Goal: Information Seeking & Learning: Find specific page/section

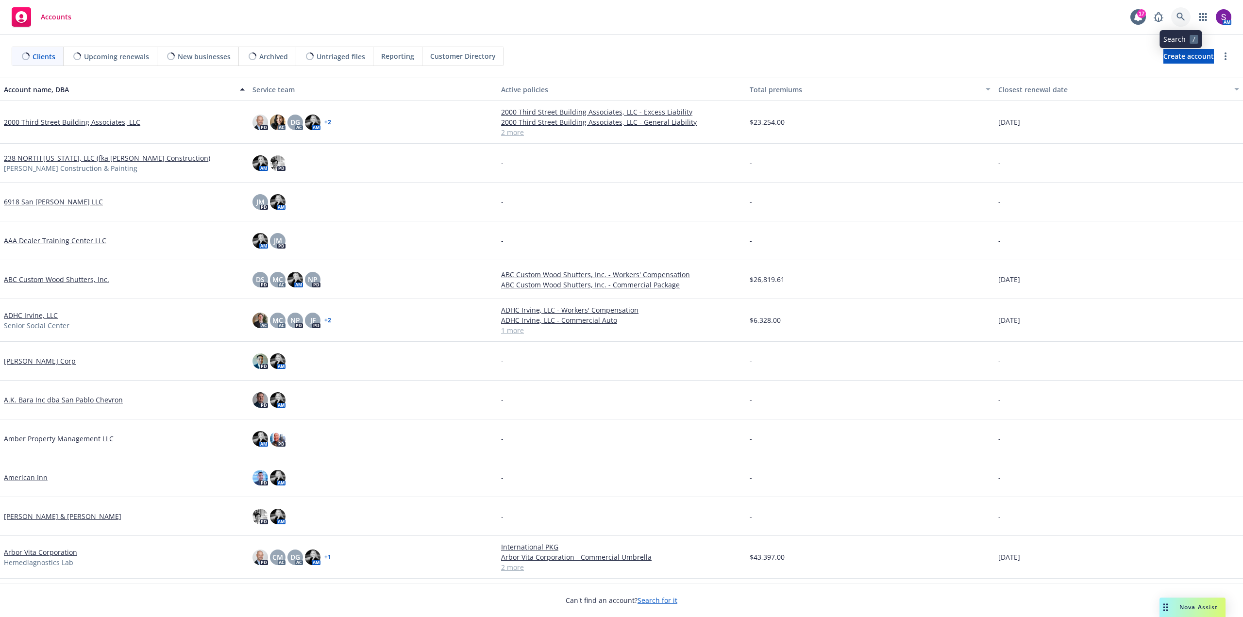
click at [1180, 17] on icon at bounding box center [1180, 17] width 9 height 9
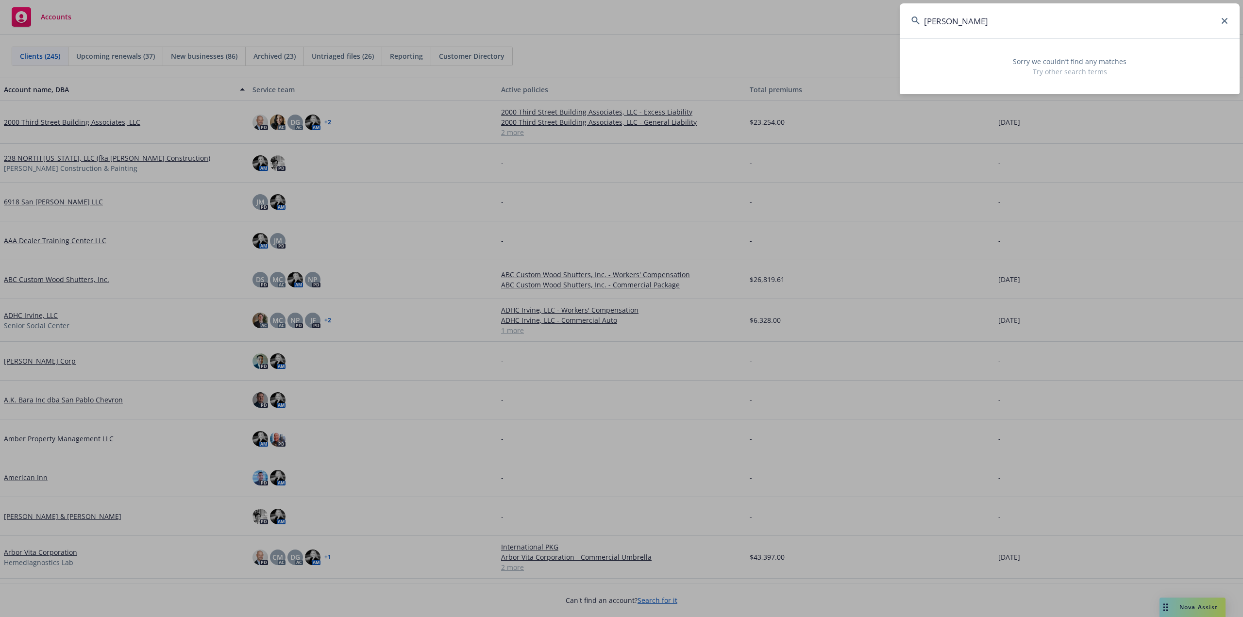
click at [1018, 27] on input "[PERSON_NAME]" at bounding box center [1069, 20] width 340 height 35
drag, startPoint x: 912, startPoint y: 26, endPoint x: 893, endPoint y: 27, distance: 19.0
click at [893, 27] on div "[PERSON_NAME] Sorry we couldn’t find any matches Try other search terms" at bounding box center [621, 308] width 1243 height 617
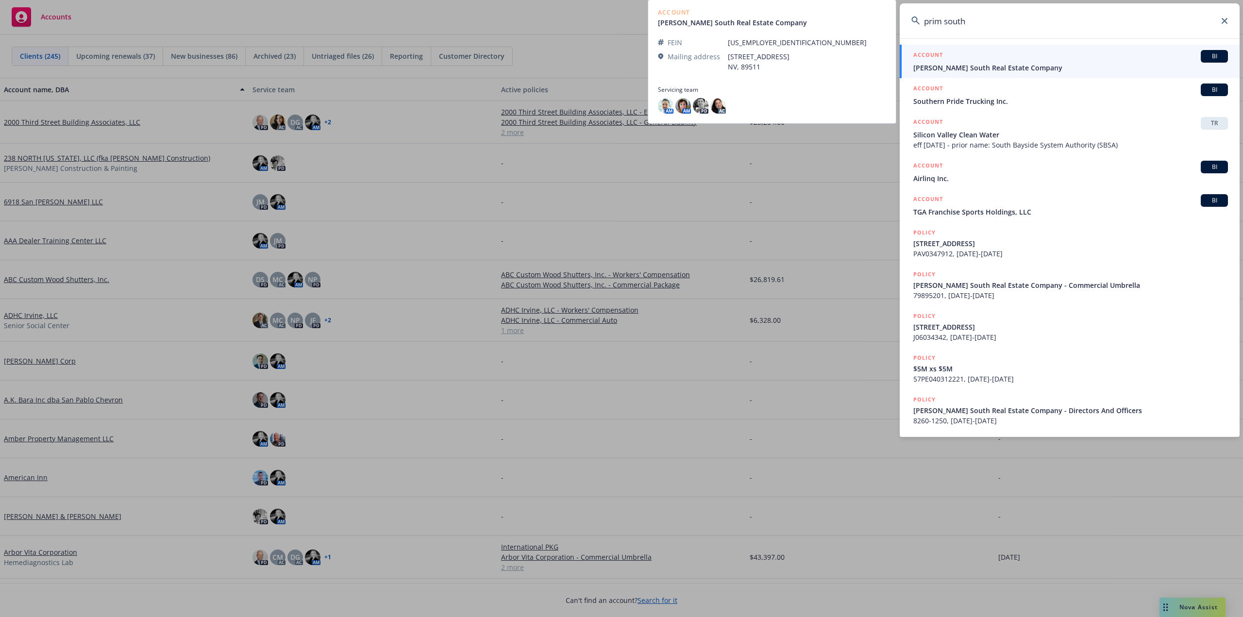
type input "prim south"
click at [972, 68] on span "[PERSON_NAME] South Real Estate Company" at bounding box center [1070, 68] width 315 height 10
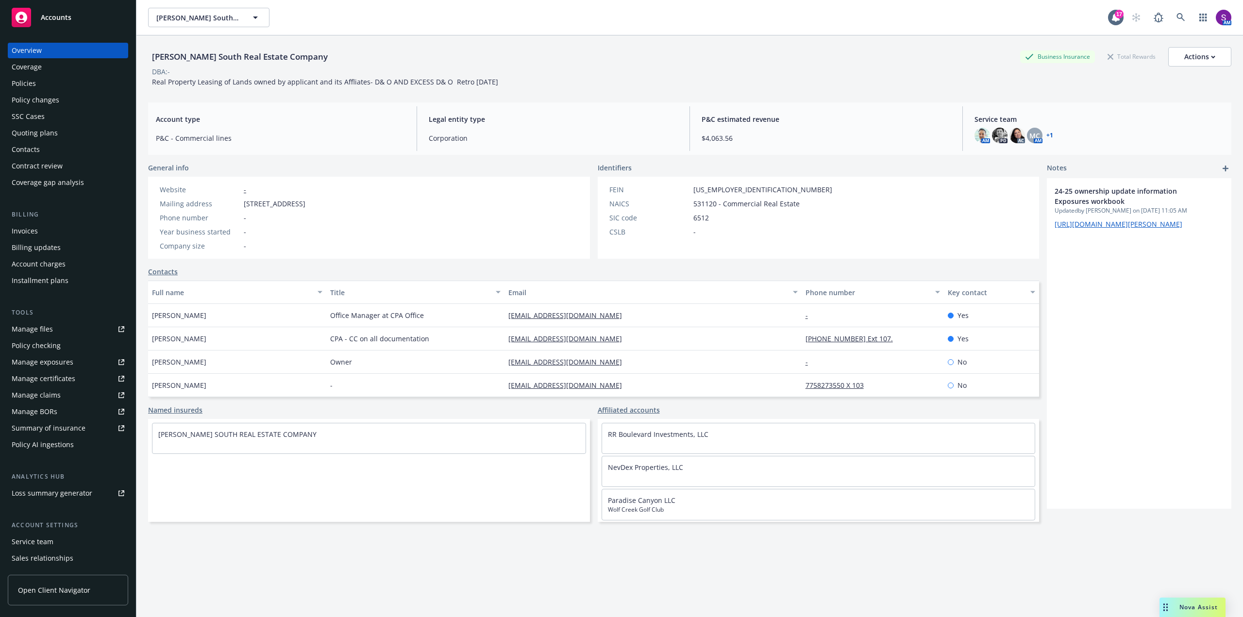
click at [31, 79] on div "Policies" at bounding box center [24, 84] width 24 height 16
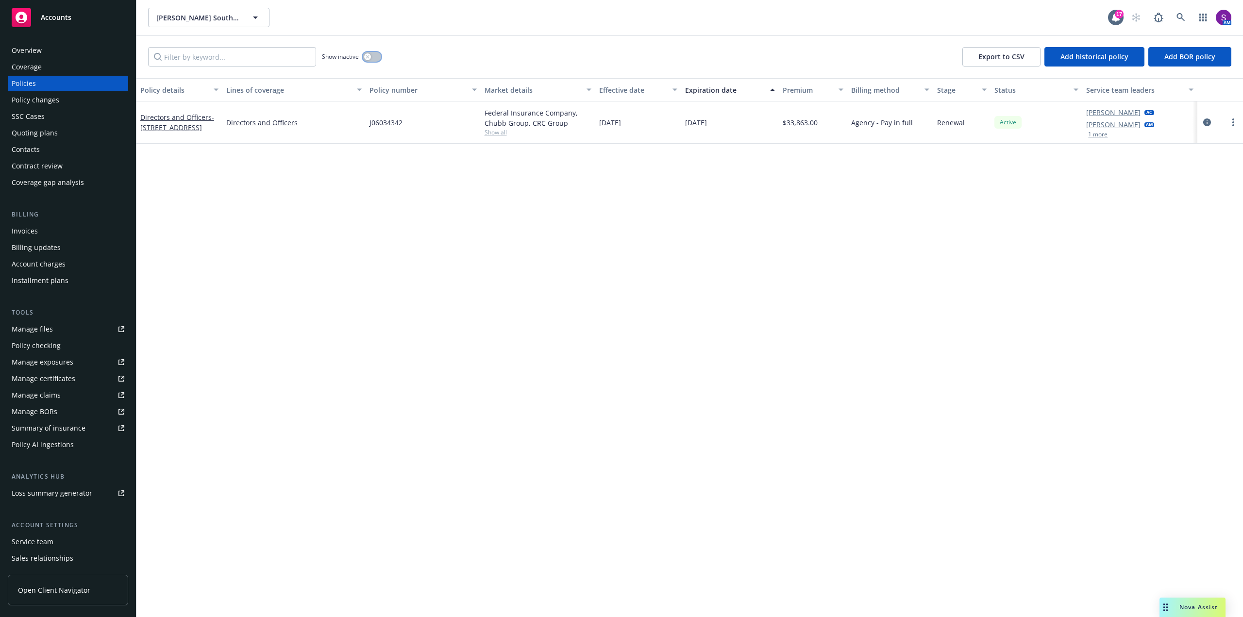
click at [366, 54] on div "button" at bounding box center [367, 56] width 7 height 7
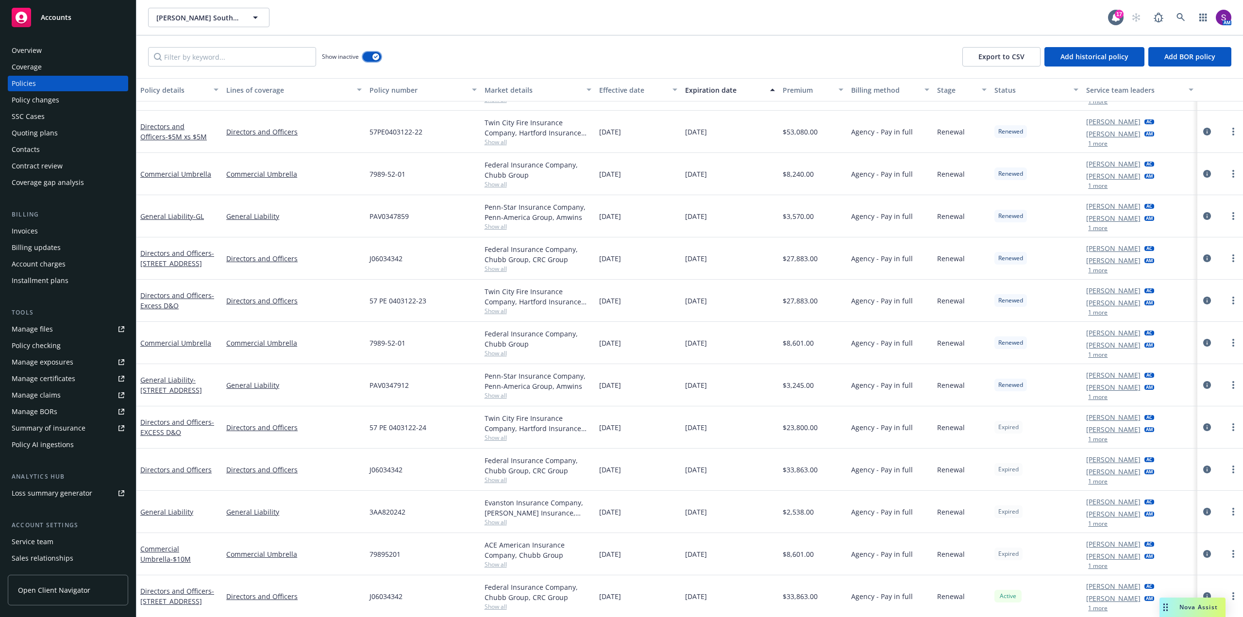
scroll to position [697, 0]
click at [50, 51] on div "Overview" at bounding box center [68, 51] width 113 height 16
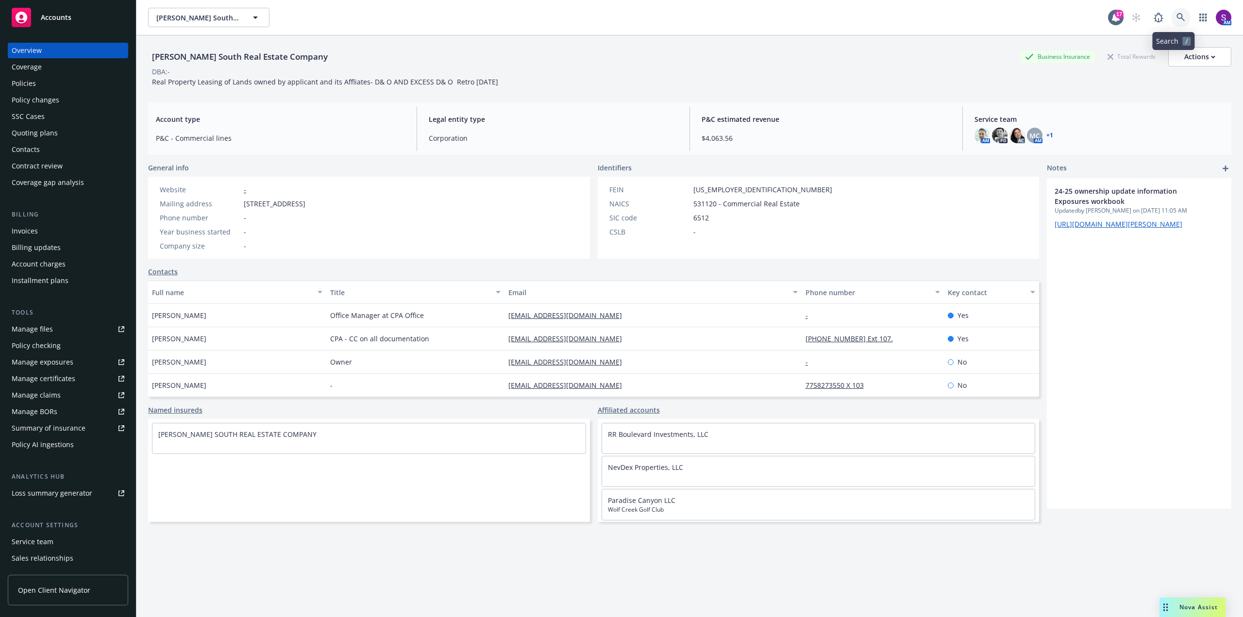
click at [1177, 18] on icon at bounding box center [1180, 17] width 9 height 9
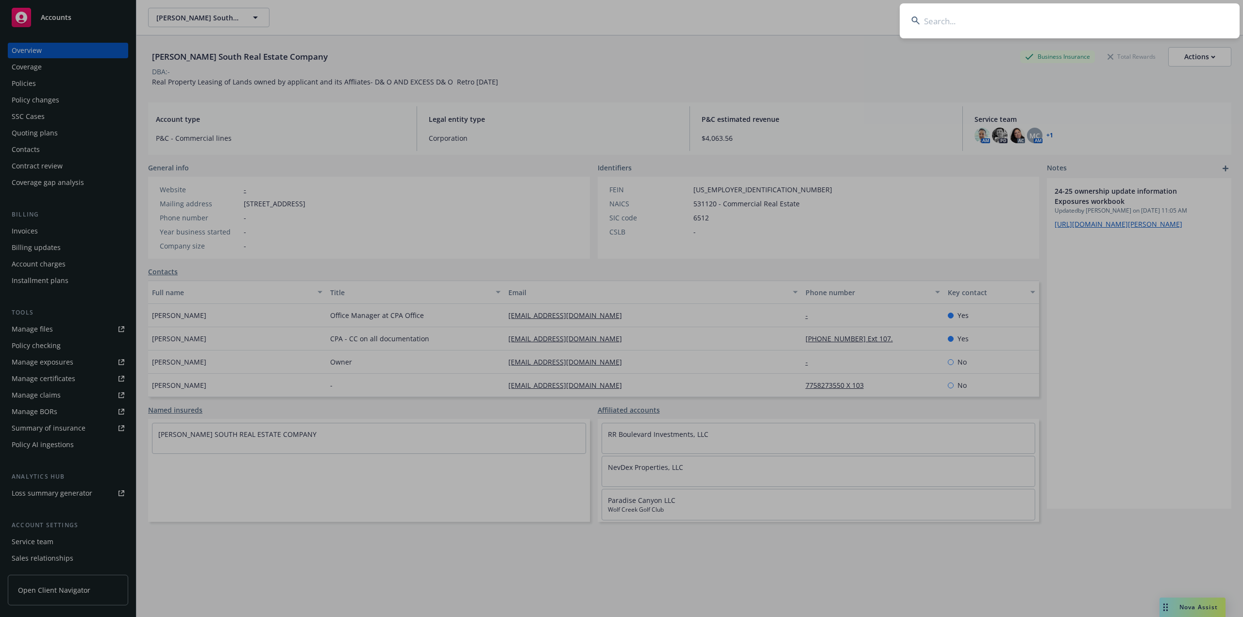
click at [926, 20] on input at bounding box center [1069, 20] width 340 height 35
type input "Alogistico"
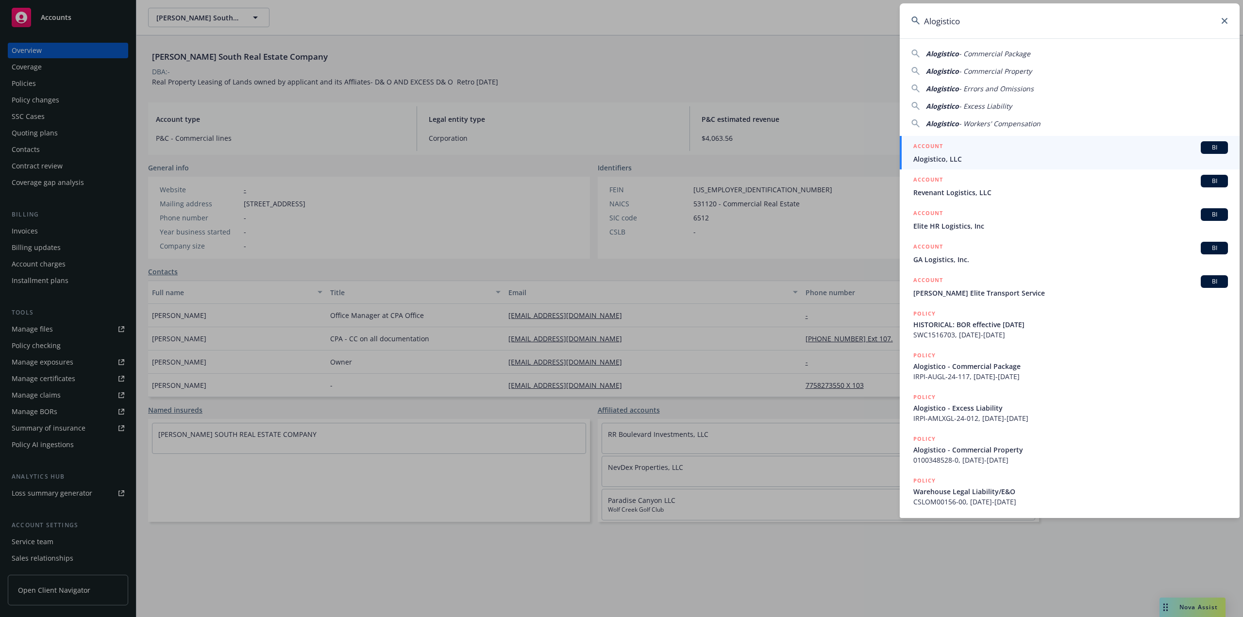
click at [960, 145] on div "ACCOUNT BI" at bounding box center [1070, 147] width 315 height 13
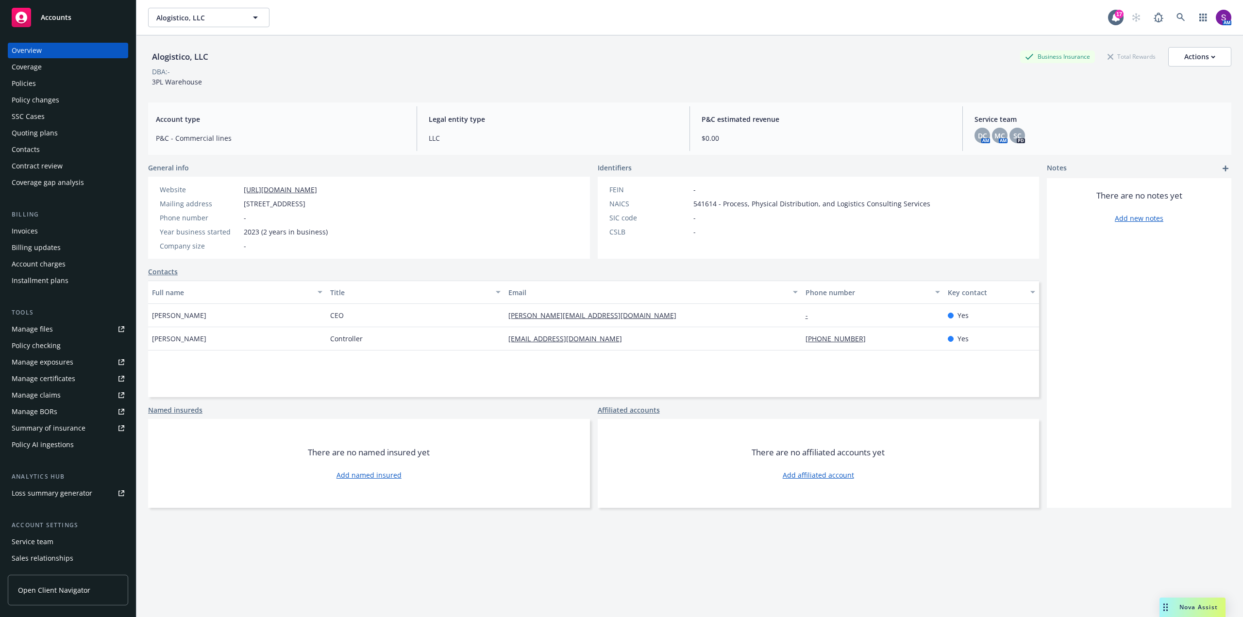
click at [24, 79] on div "Policies" at bounding box center [24, 84] width 24 height 16
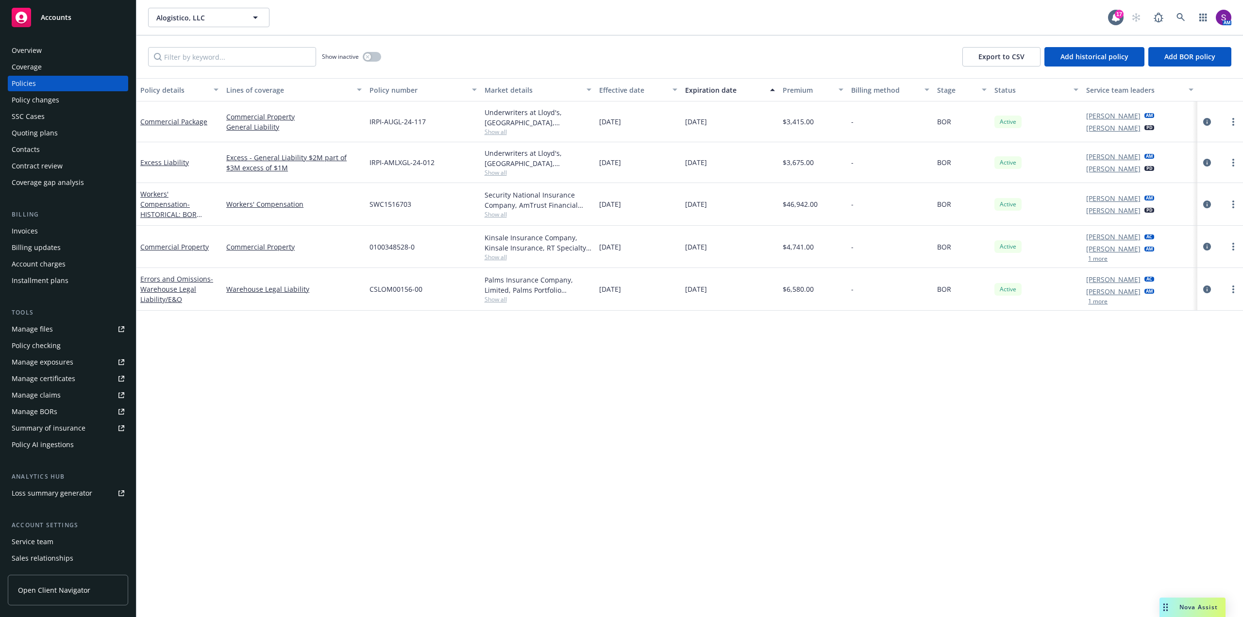
click at [497, 298] on span "Show all" at bounding box center [537, 299] width 107 height 8
click at [221, 319] on div "Policy details Lines of coverage Policy number Market details Effective date Ex…" at bounding box center [689, 347] width 1106 height 539
click at [1180, 15] on icon at bounding box center [1180, 17] width 9 height 9
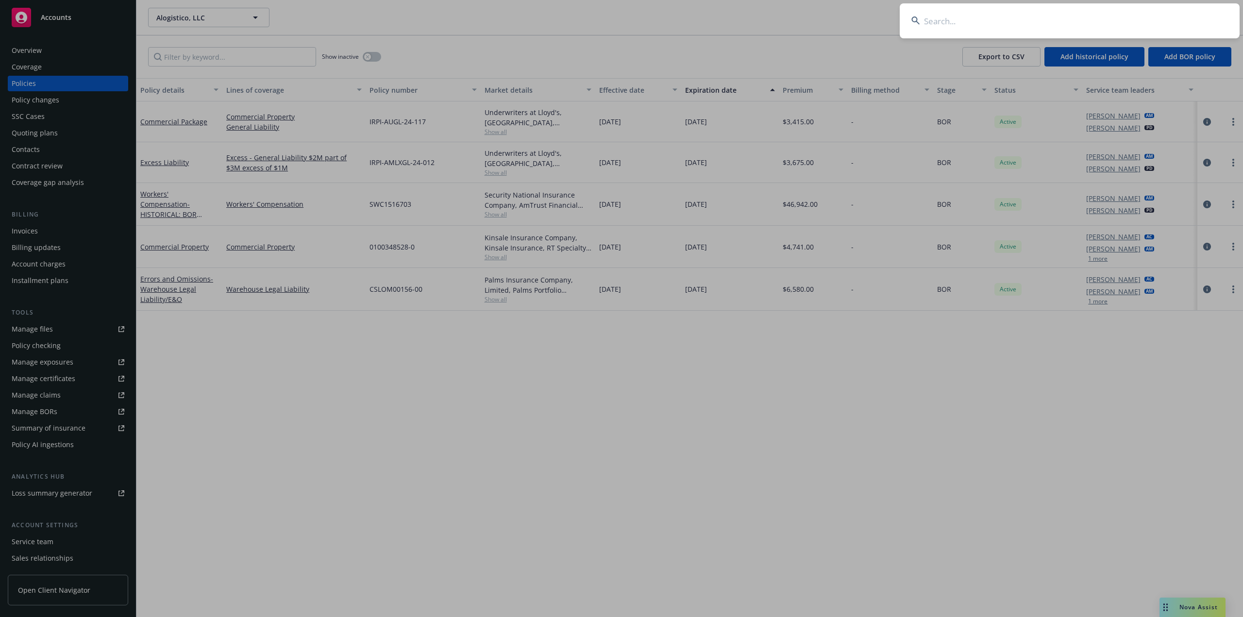
click at [949, 25] on input at bounding box center [1069, 20] width 340 height 35
type input "VALKYRIE SELECTIONS LLC"
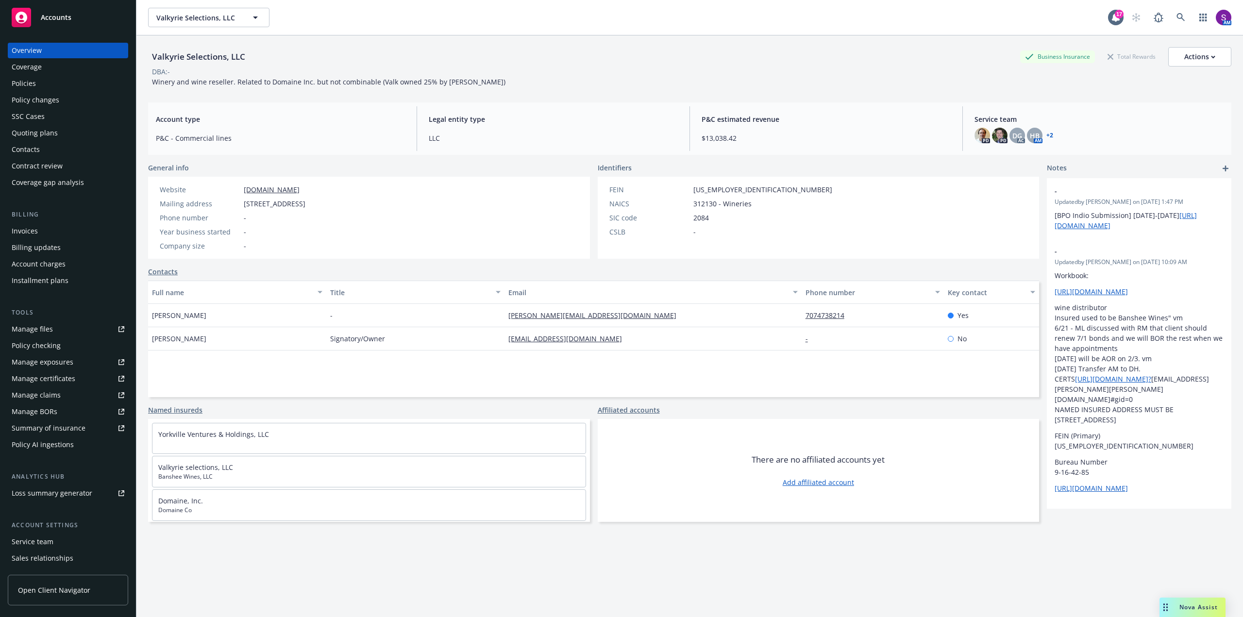
click at [18, 86] on div "Policies" at bounding box center [24, 84] width 24 height 16
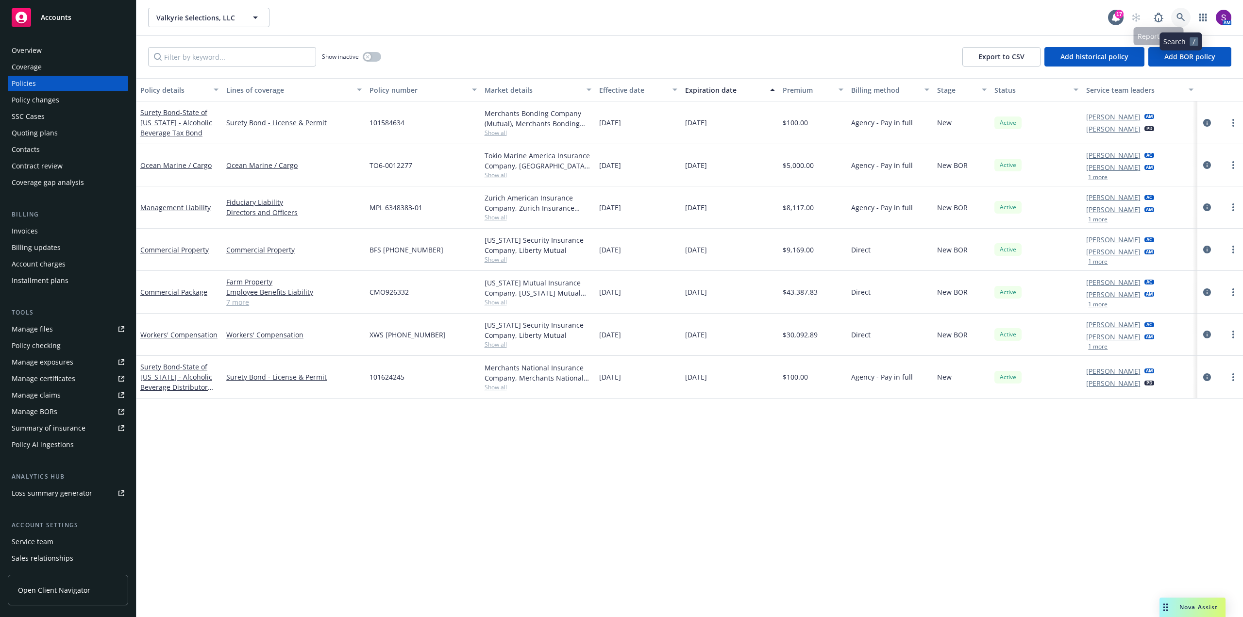
click at [1181, 9] on link at bounding box center [1180, 17] width 19 height 19
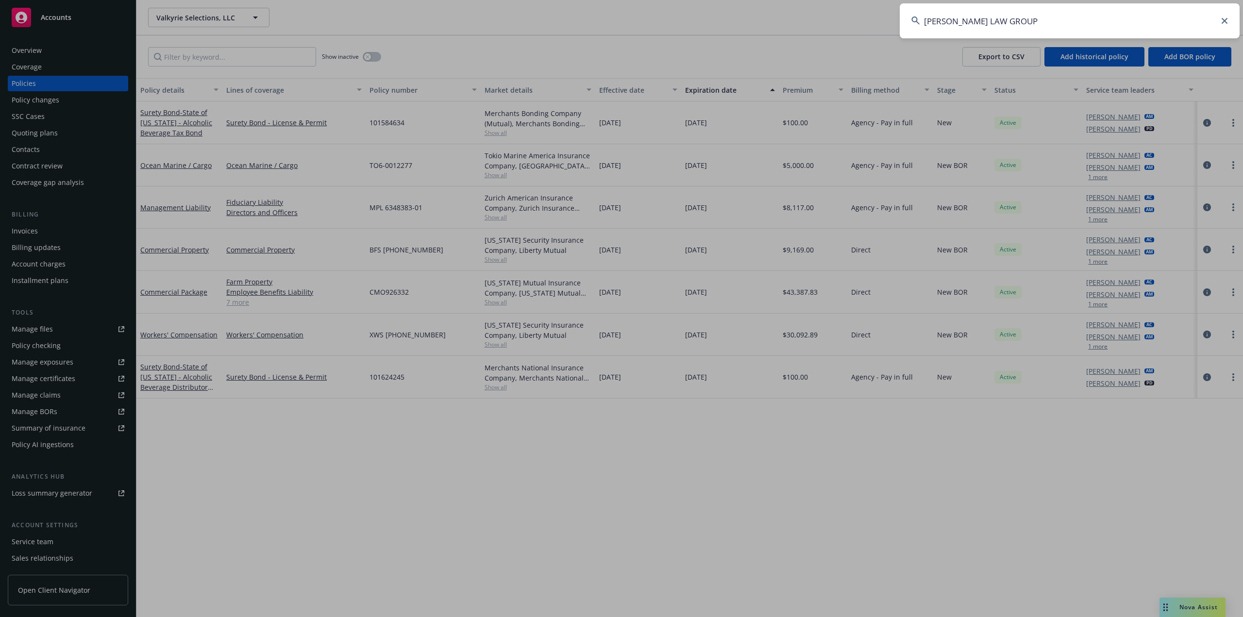
type input "[PERSON_NAME] LAW GROUP"
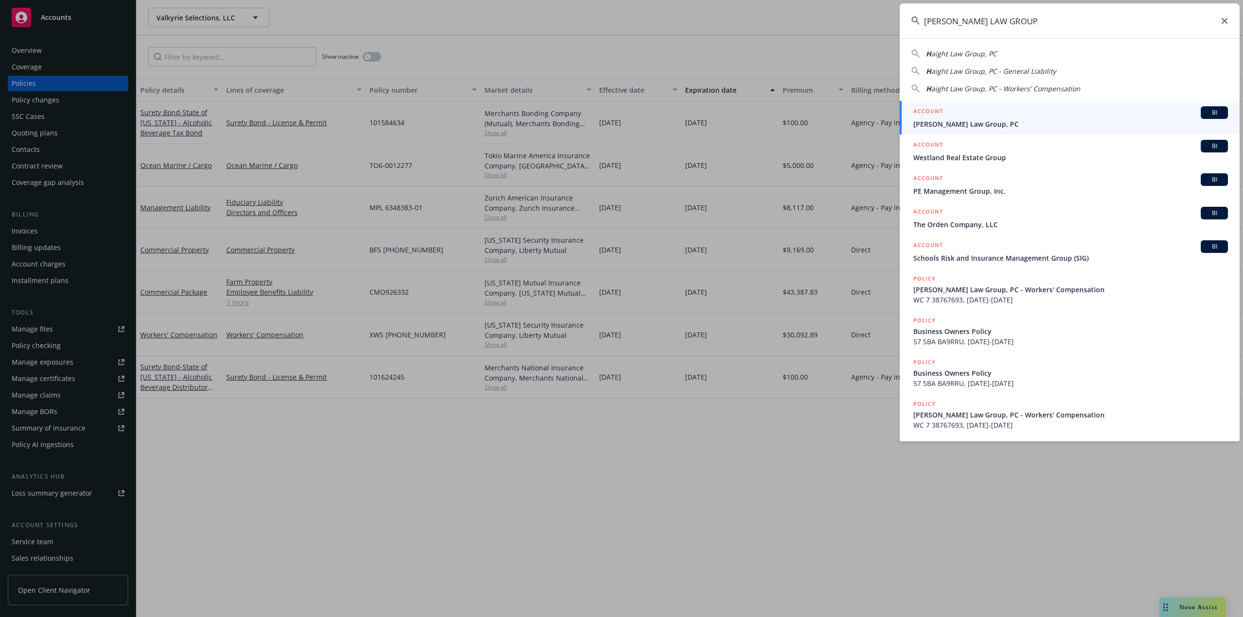
click at [975, 114] on div "ACCOUNT BI" at bounding box center [1070, 112] width 315 height 13
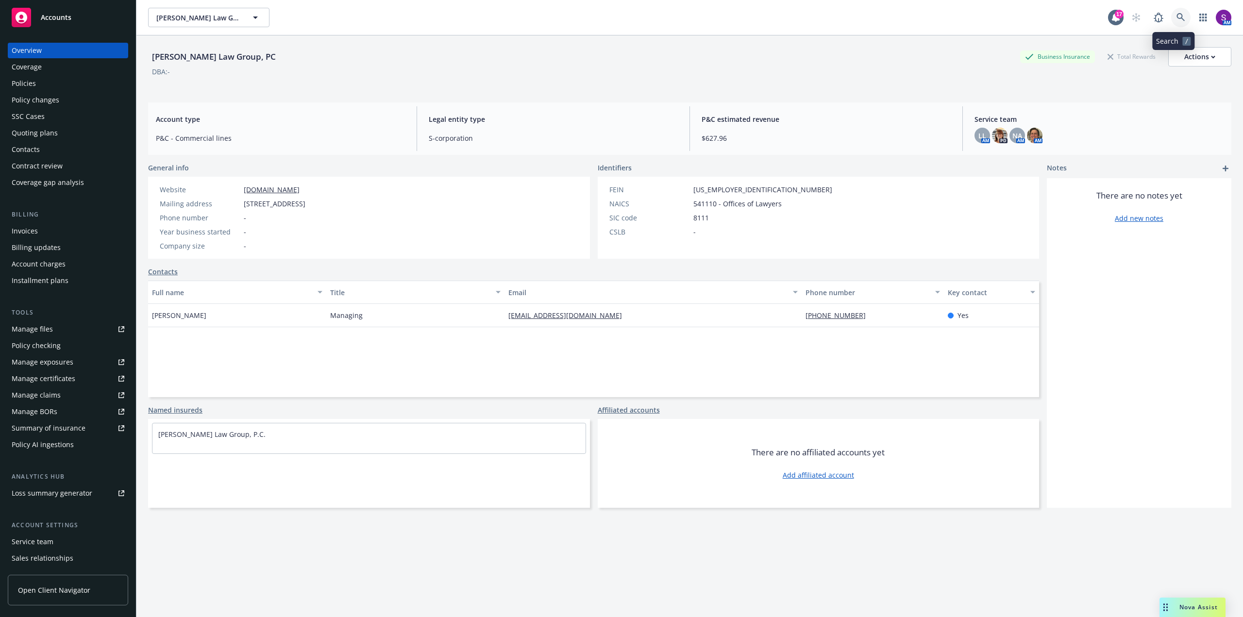
click at [1176, 19] on icon at bounding box center [1180, 17] width 9 height 9
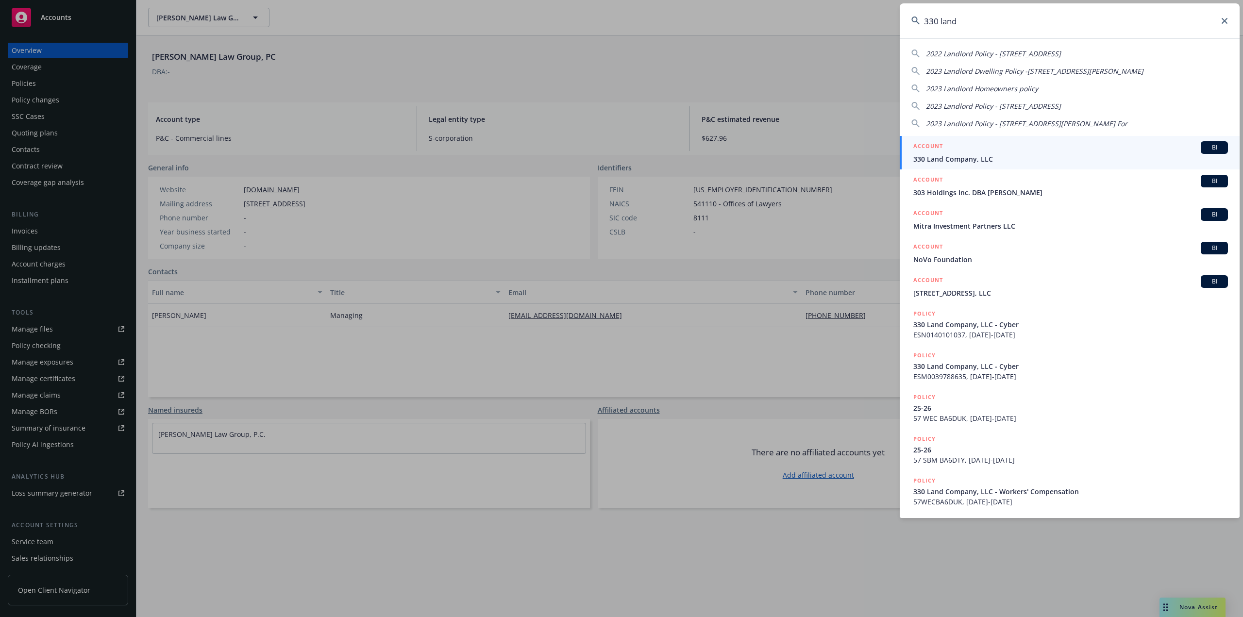
type input "330 land"
click at [1014, 152] on div "ACCOUNT BI" at bounding box center [1070, 147] width 315 height 13
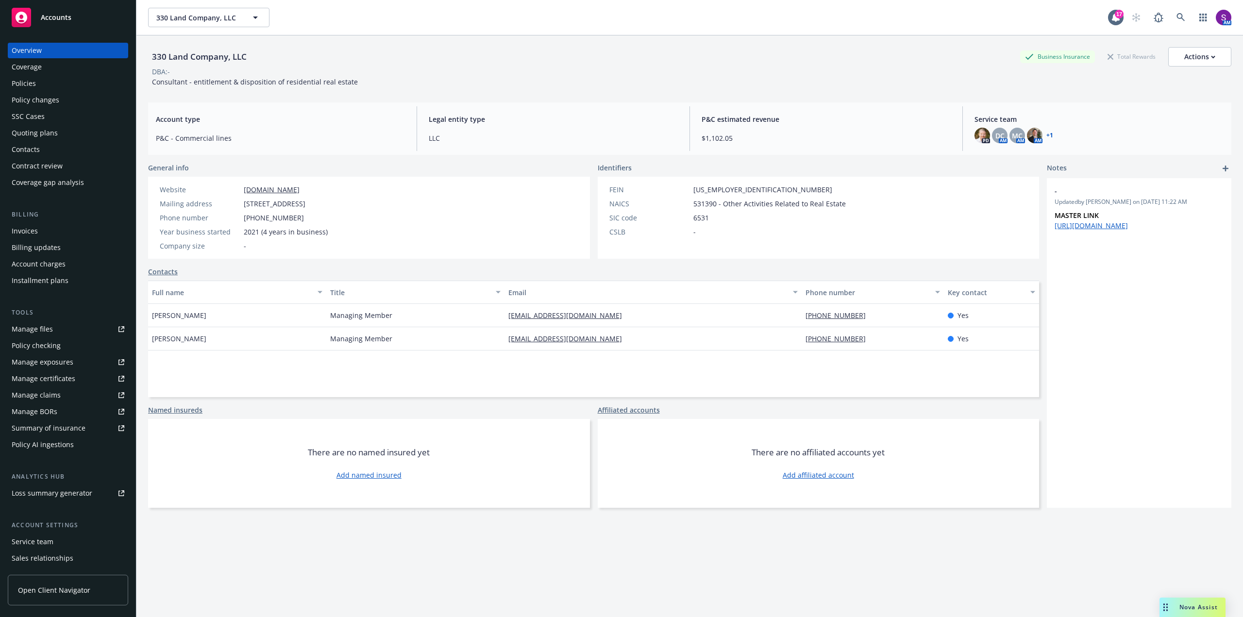
click at [45, 84] on div "Policies" at bounding box center [68, 84] width 113 height 16
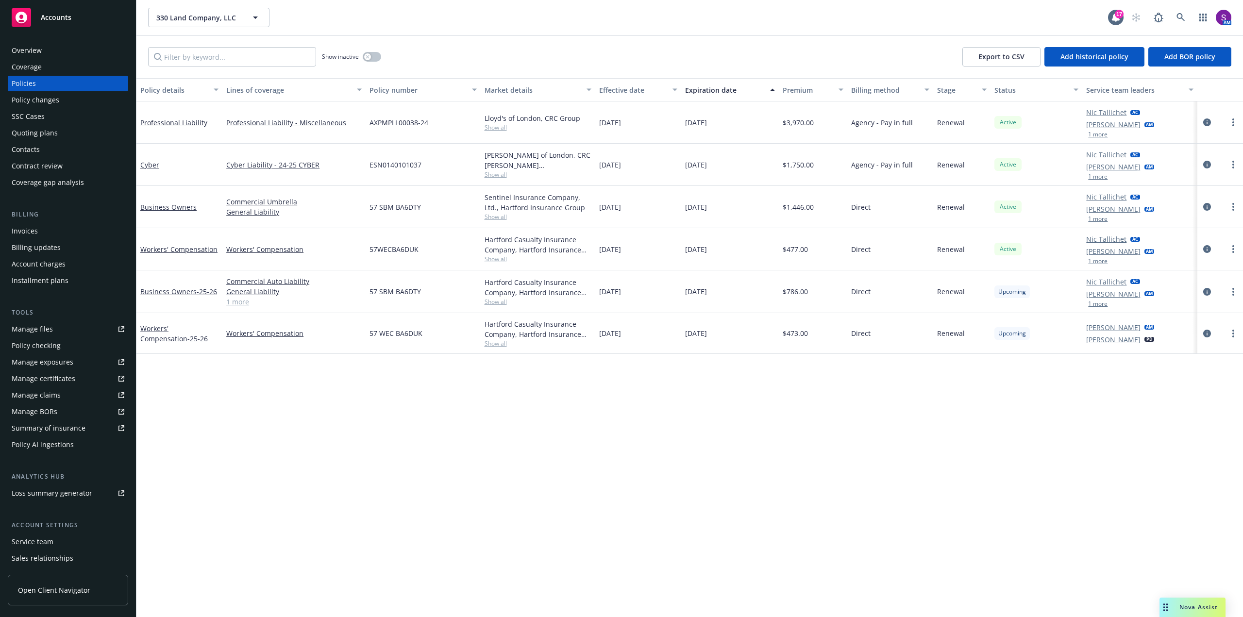
click at [50, 40] on div "Overview Coverage Policies Policy changes SSC Cases Quoting plans Contacts Cont…" at bounding box center [68, 324] width 136 height 586
click at [48, 52] on div "Overview" at bounding box center [68, 51] width 113 height 16
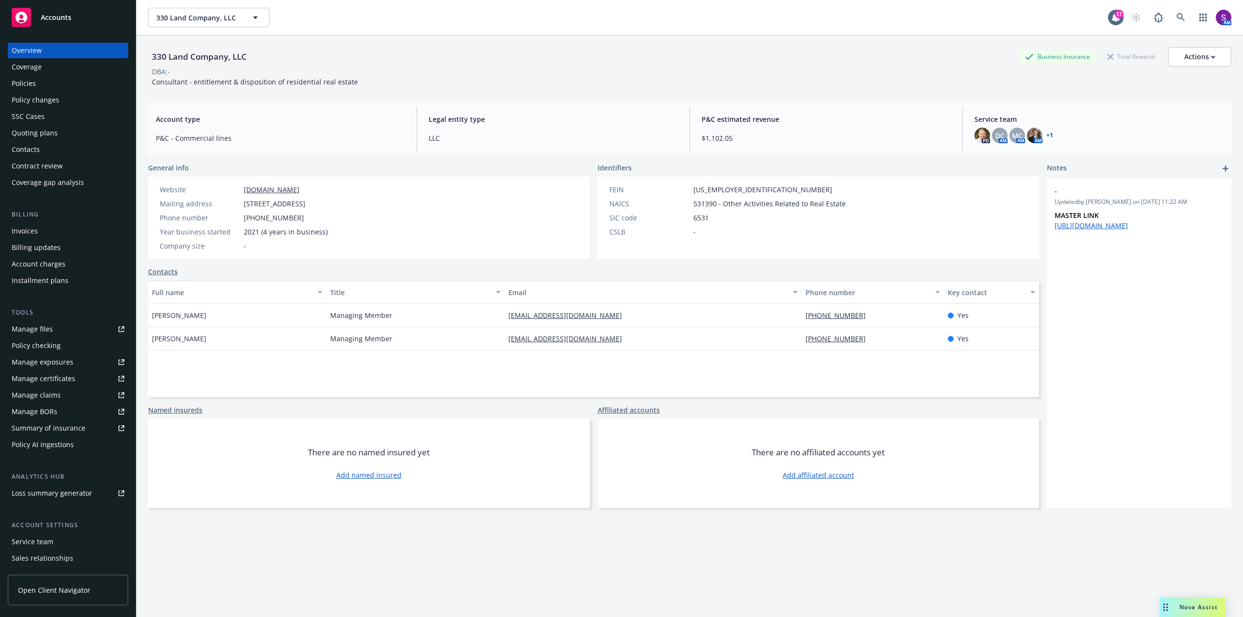
click at [42, 84] on div "Policies" at bounding box center [68, 84] width 113 height 16
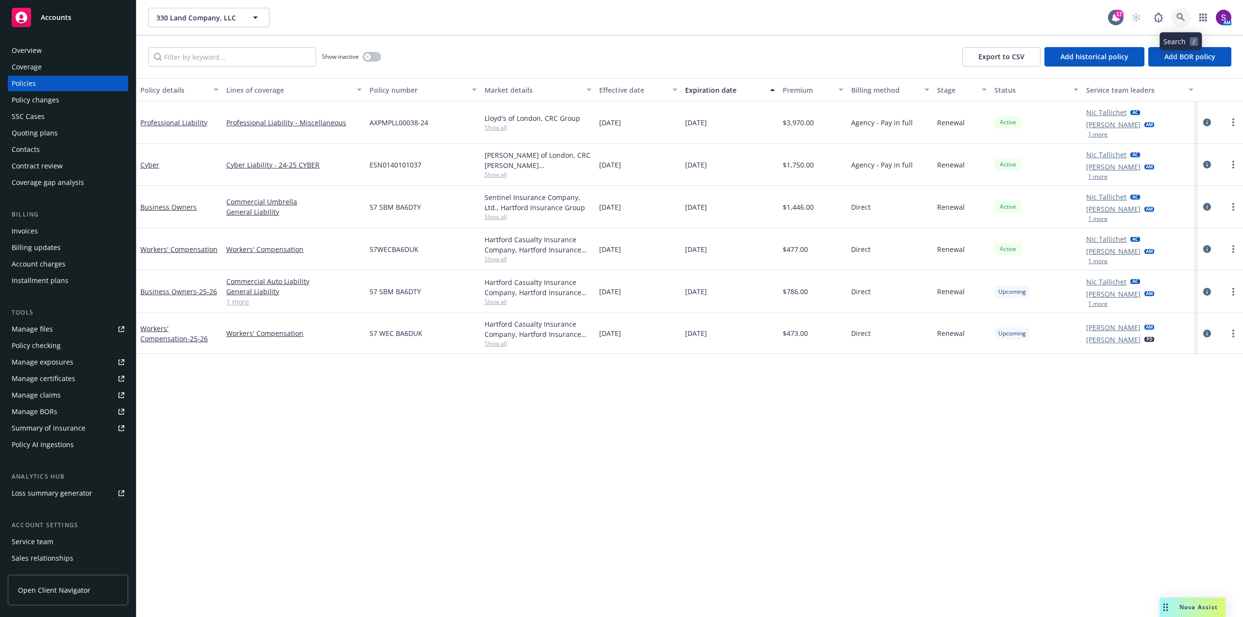
click at [1181, 13] on link at bounding box center [1180, 17] width 19 height 19
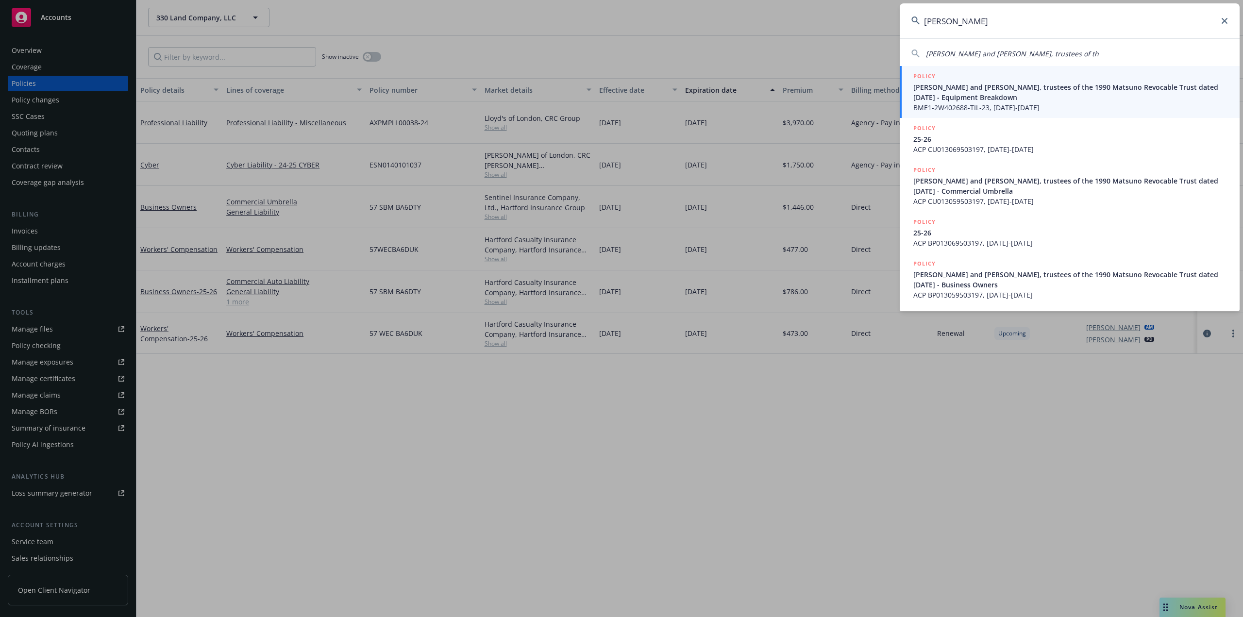
type input "[PERSON_NAME]"
click at [1017, 96] on span "[PERSON_NAME] and [PERSON_NAME], trustees of the 1990 Matsuno Revocable Trust d…" at bounding box center [1070, 92] width 315 height 20
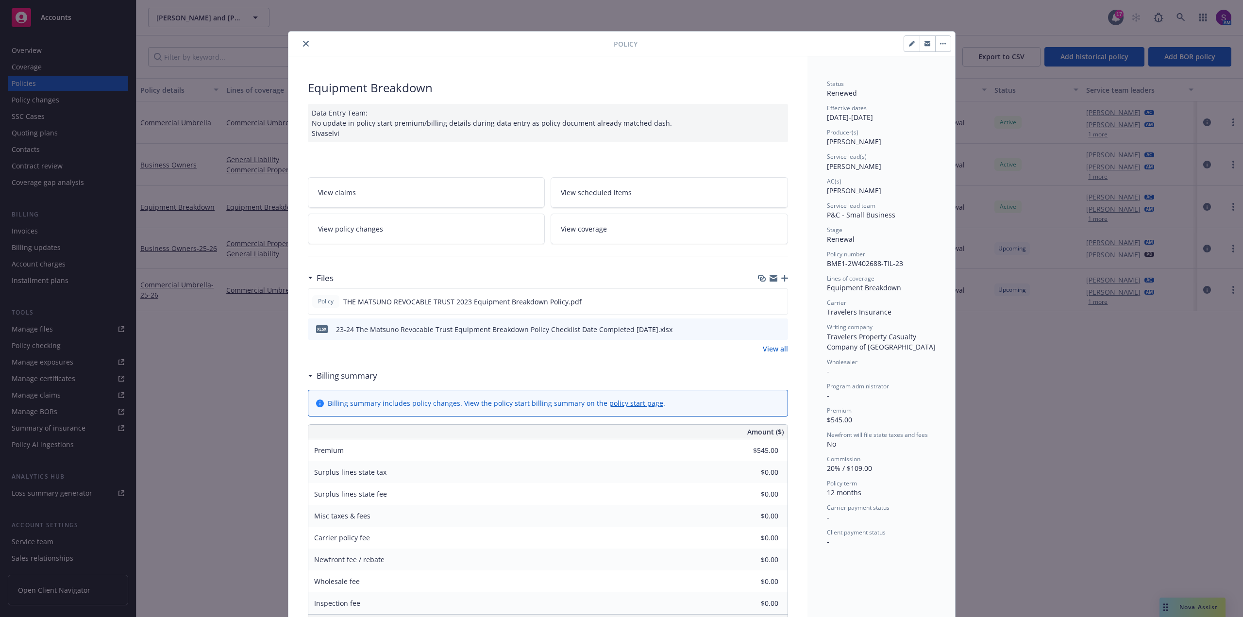
click at [303, 41] on icon "close" at bounding box center [306, 44] width 6 height 6
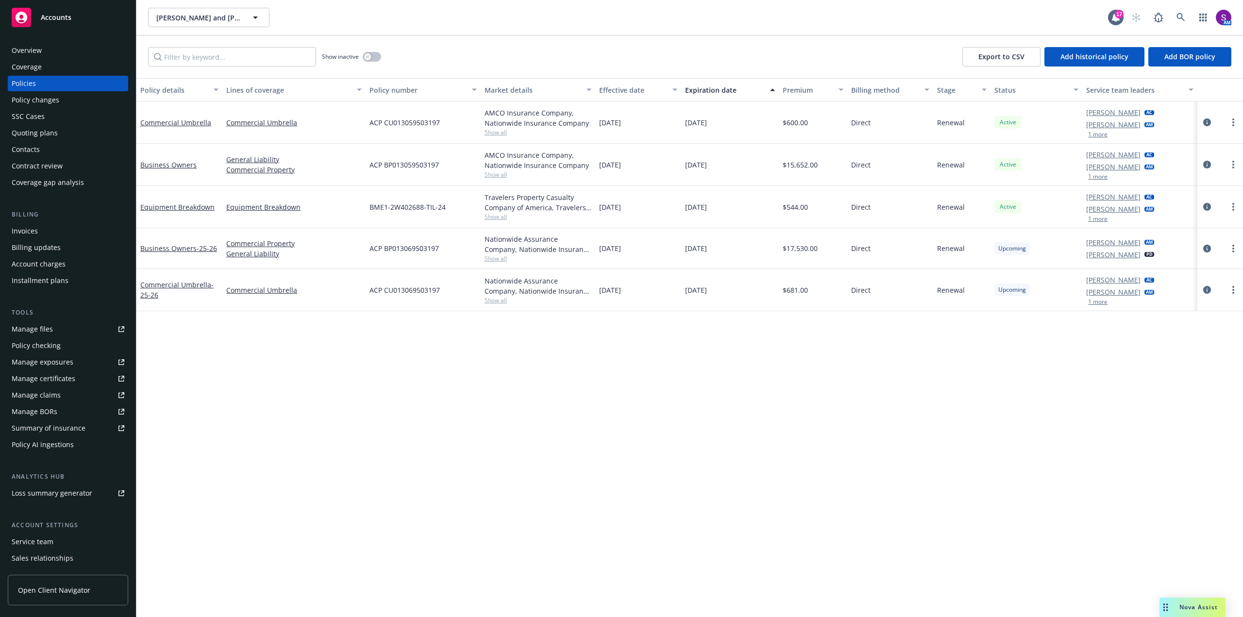
click at [92, 50] on div "Overview" at bounding box center [68, 51] width 113 height 16
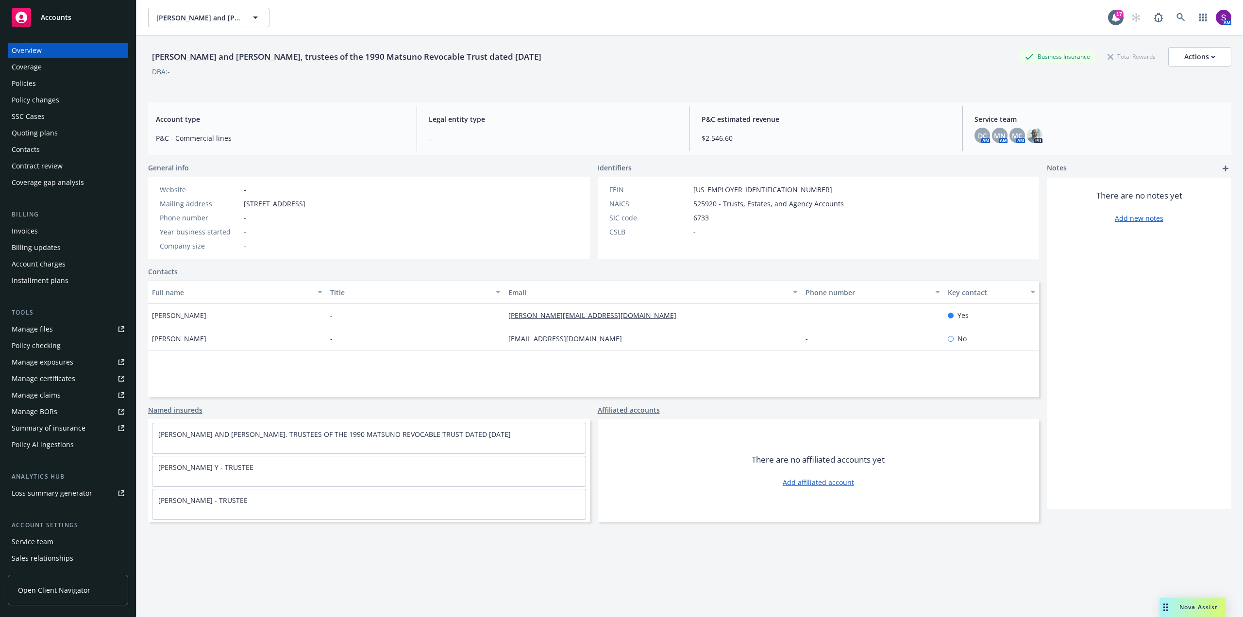
click at [56, 79] on div "Policies" at bounding box center [68, 84] width 113 height 16
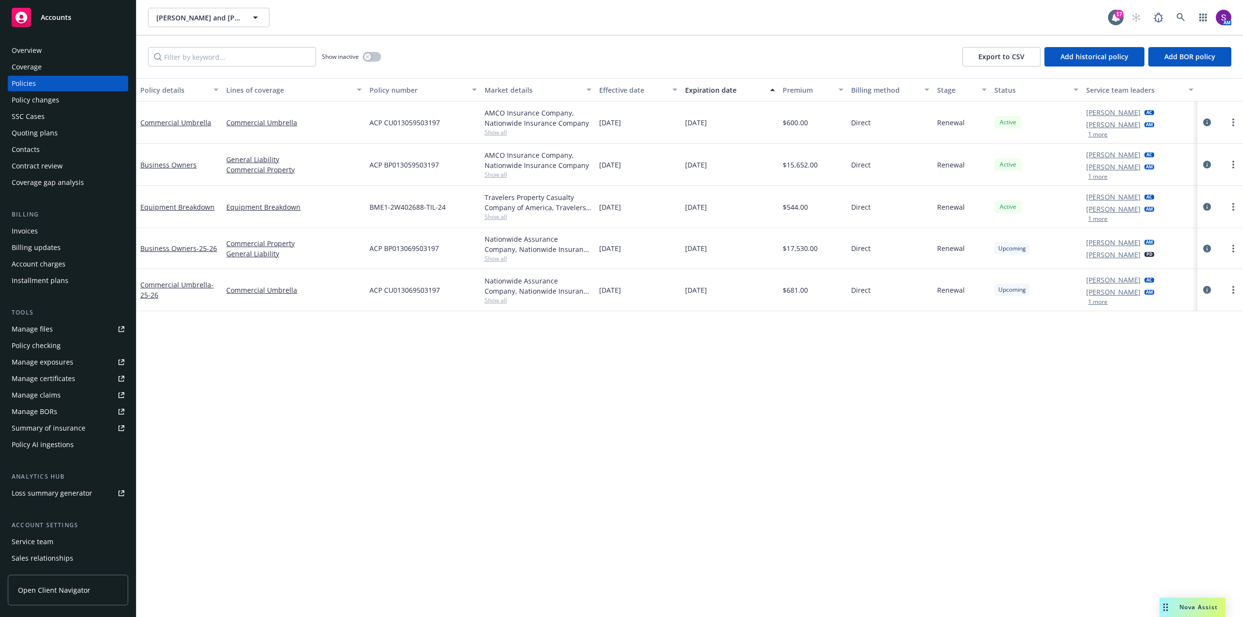
click at [49, 327] on div "Manage files" at bounding box center [32, 329] width 41 height 16
click at [1180, 16] on icon at bounding box center [1180, 17] width 9 height 9
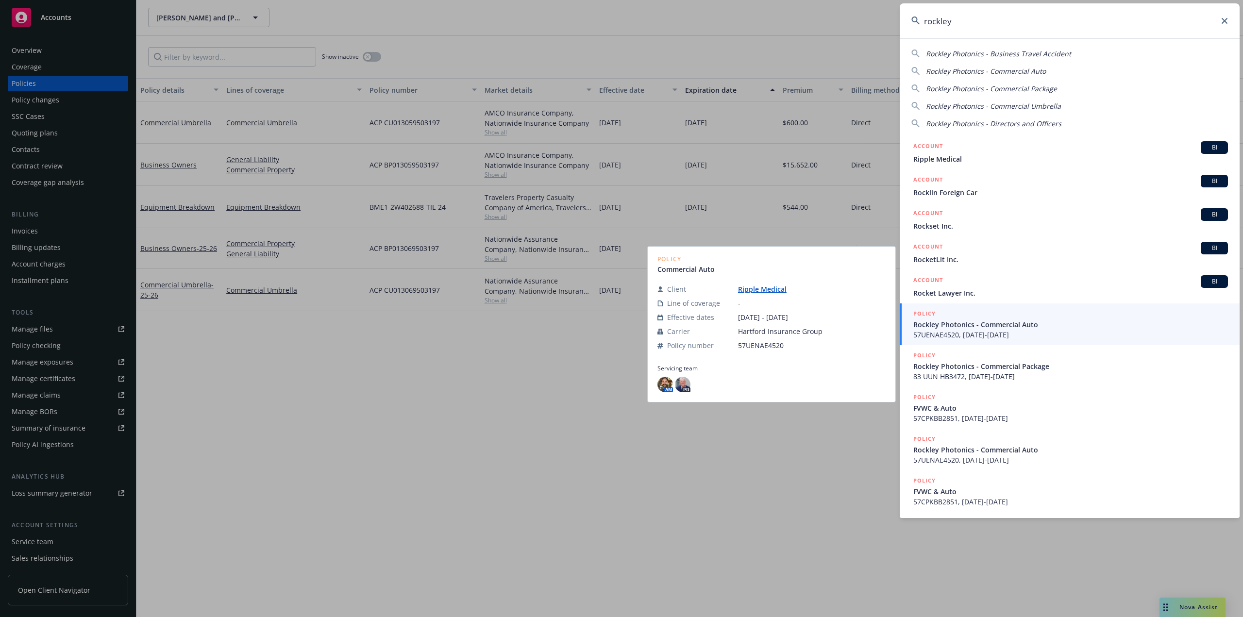
type input "rockley"
click at [951, 323] on span "Rockley Photonics - Commercial Auto" at bounding box center [1070, 324] width 315 height 10
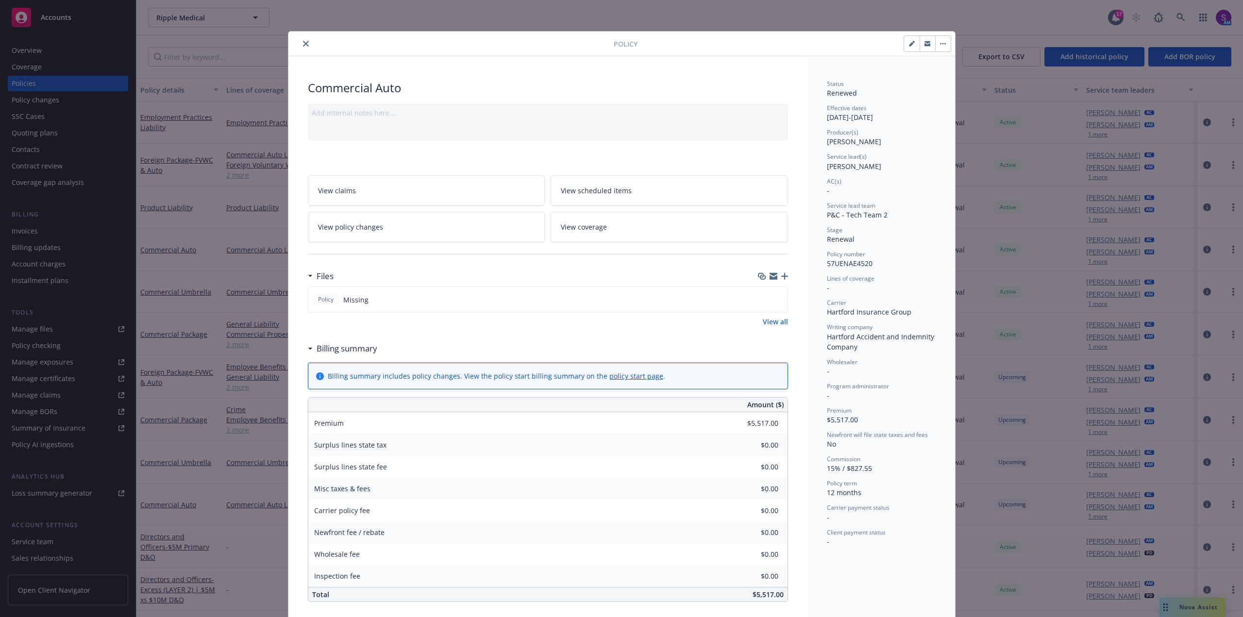
click at [303, 43] on icon "close" at bounding box center [306, 44] width 6 height 6
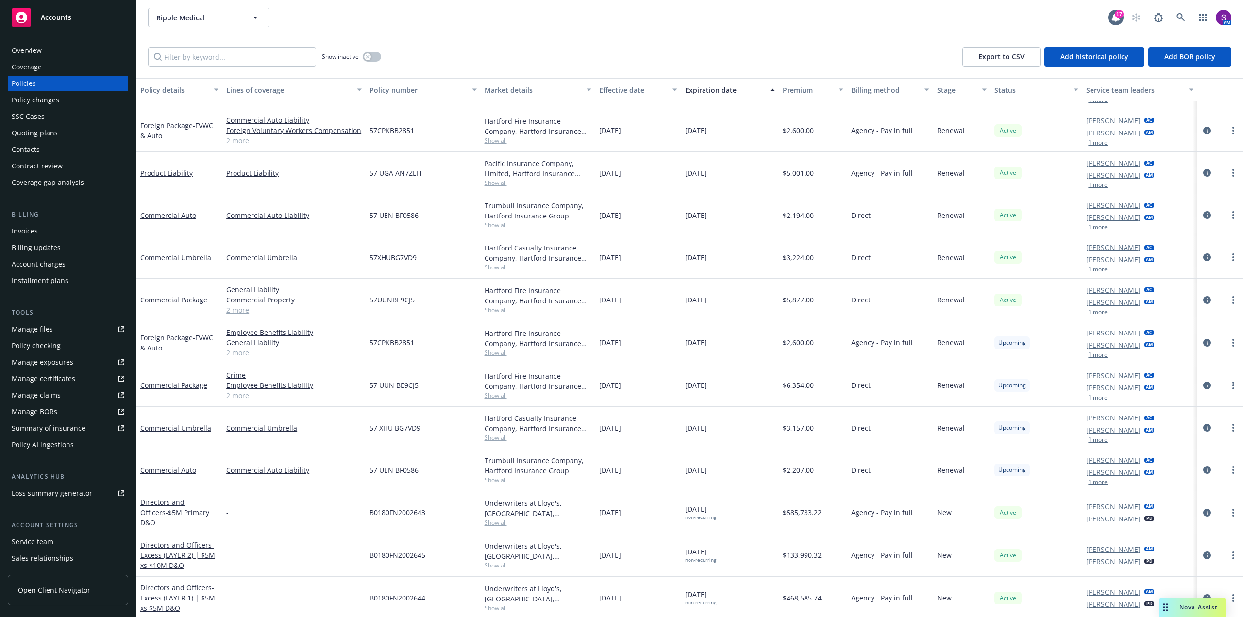
scroll to position [35, 0]
click at [44, 326] on div "Manage files" at bounding box center [32, 329] width 41 height 16
click at [66, 49] on div "Overview" at bounding box center [68, 51] width 113 height 16
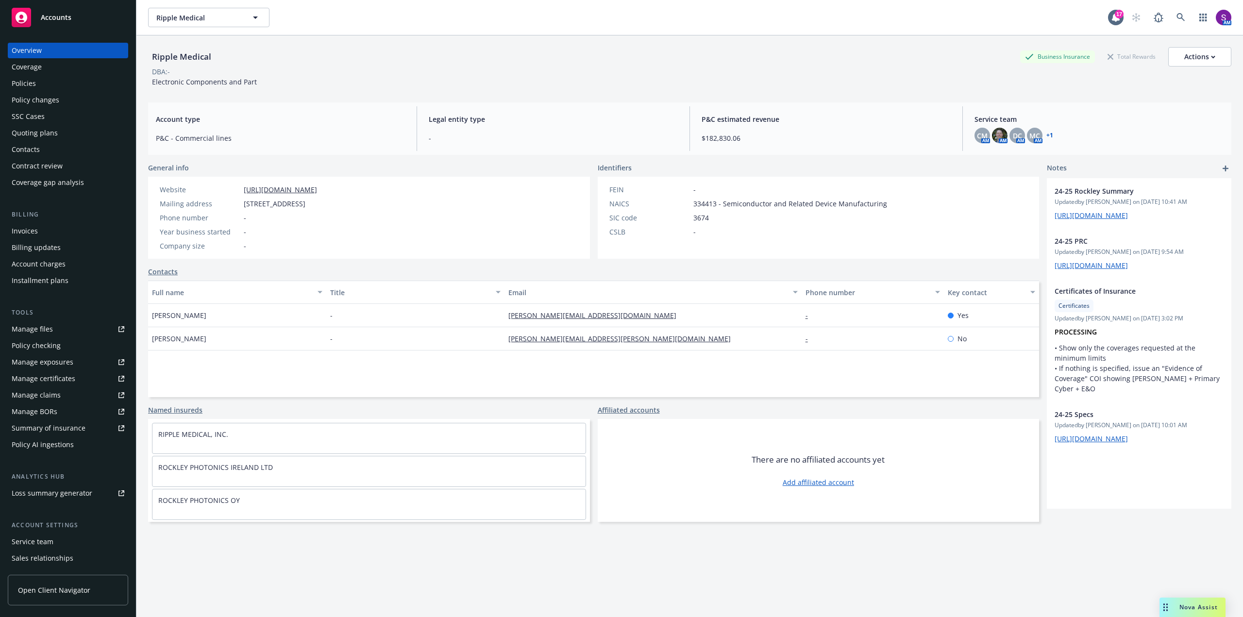
click at [46, 83] on div "Policies" at bounding box center [68, 84] width 113 height 16
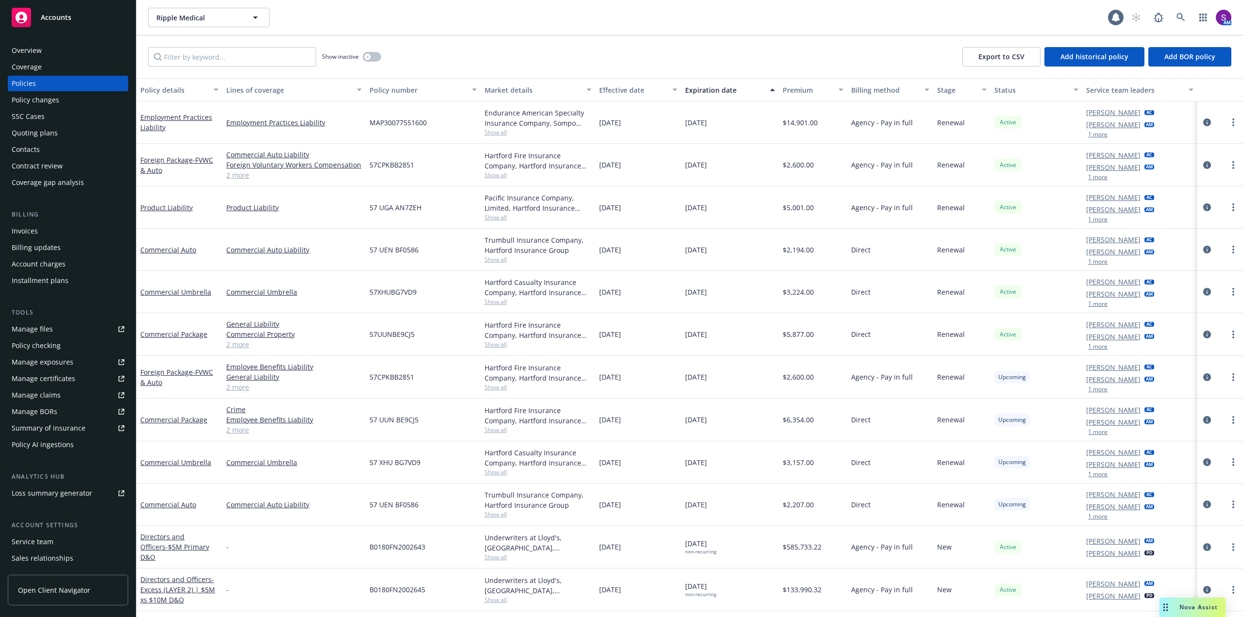
scroll to position [35, 0]
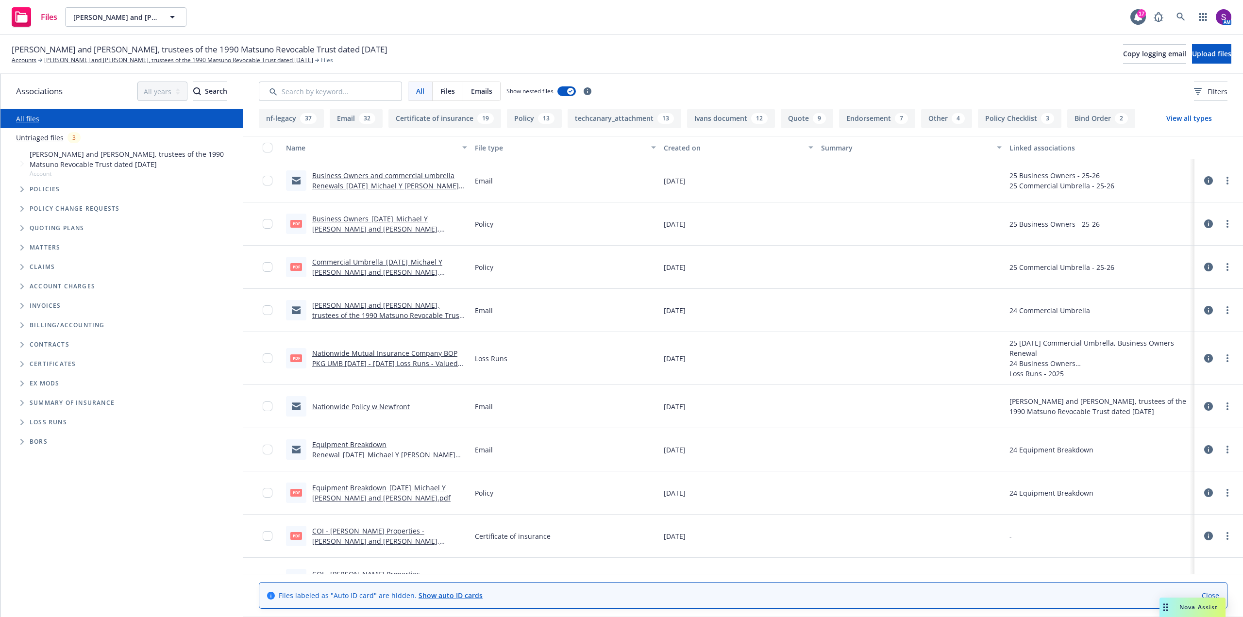
click at [399, 179] on link "Business Owners and commercial umbrella Renewals_09-25-2025_Michael Y Matsuno a…" at bounding box center [385, 186] width 147 height 30
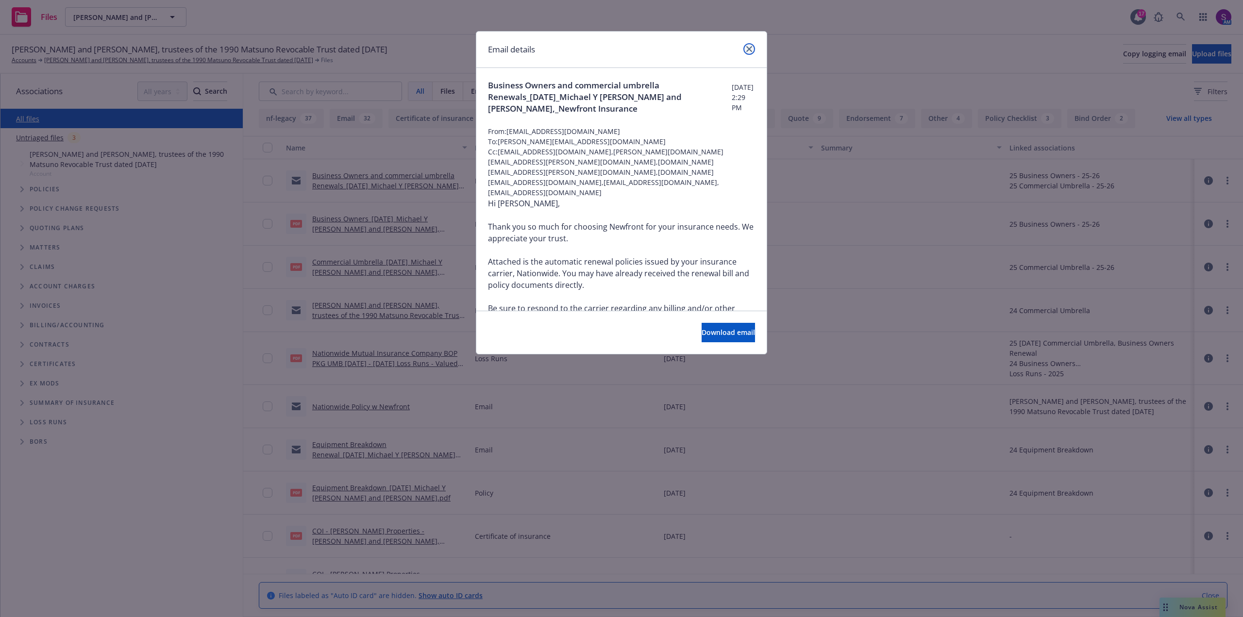
click at [753, 50] on link "close" at bounding box center [749, 49] width 12 height 12
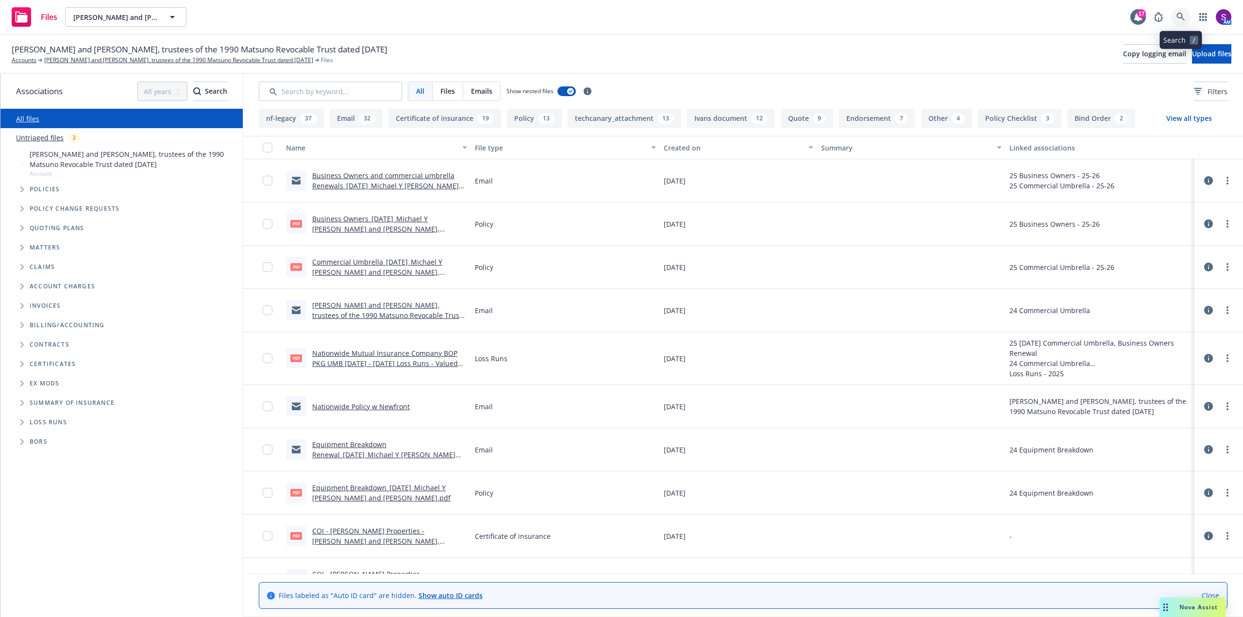
click at [1179, 12] on link at bounding box center [1180, 16] width 19 height 19
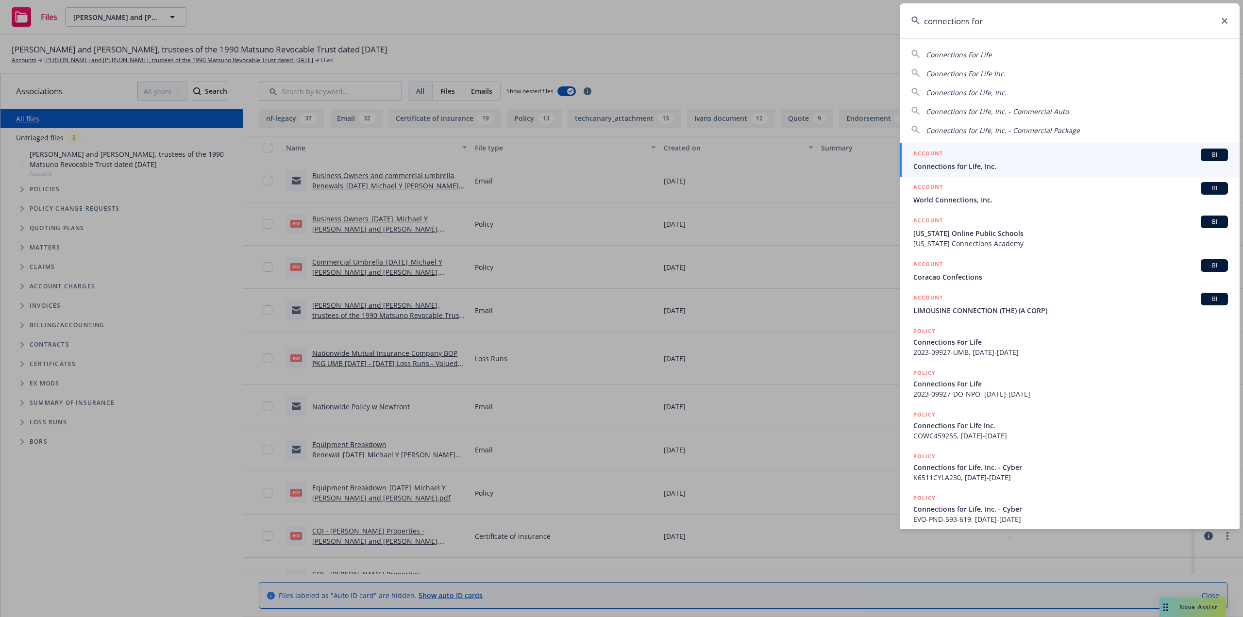
type input "connections for"
click at [926, 165] on span "Connections for Life, Inc." at bounding box center [1070, 166] width 315 height 10
